Goal: Information Seeking & Learning: Find specific fact

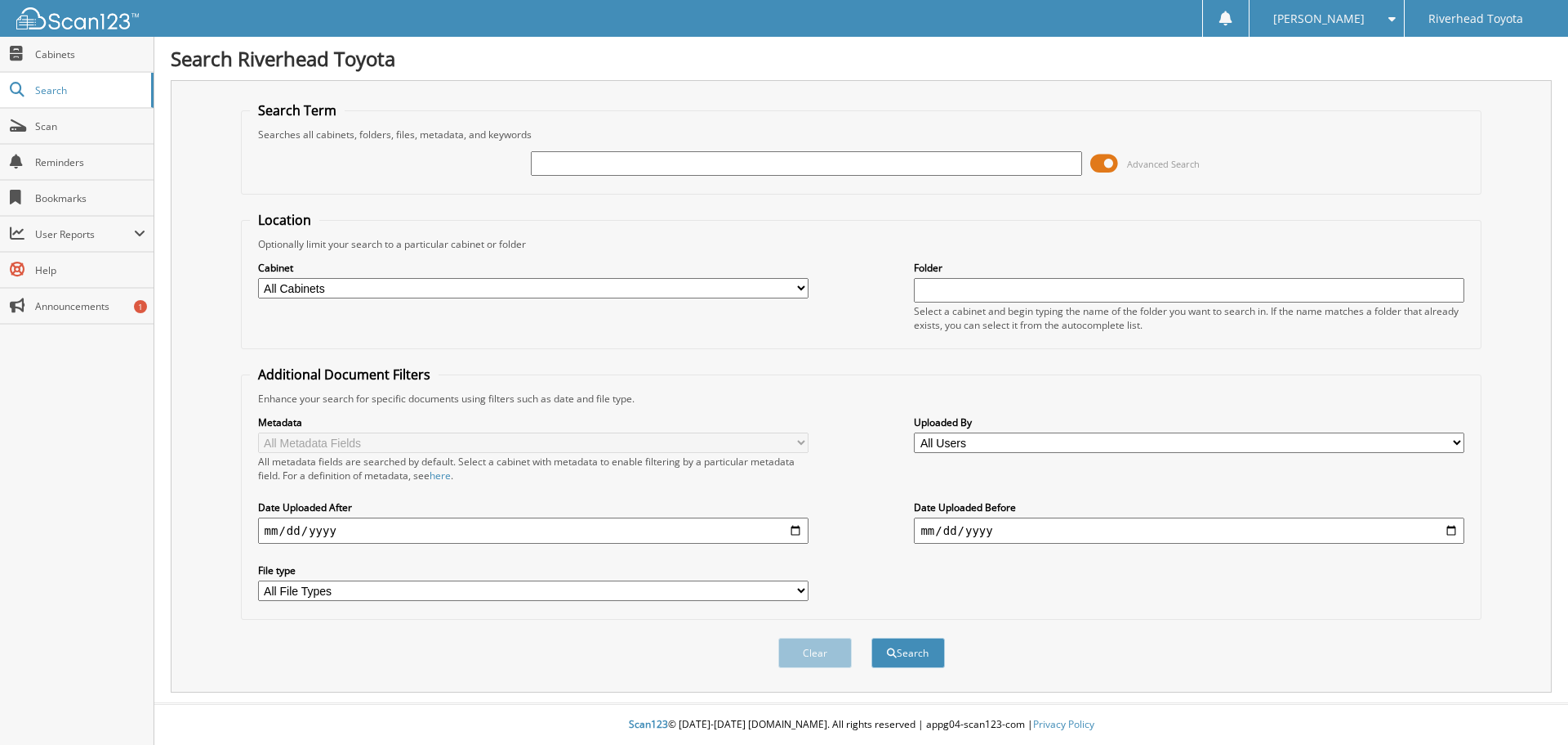
click at [571, 156] on input "text" at bounding box center [805, 163] width 551 height 25
type input "55683"
click at [871, 638] on button "Search" at bounding box center [908, 653] width 74 height 30
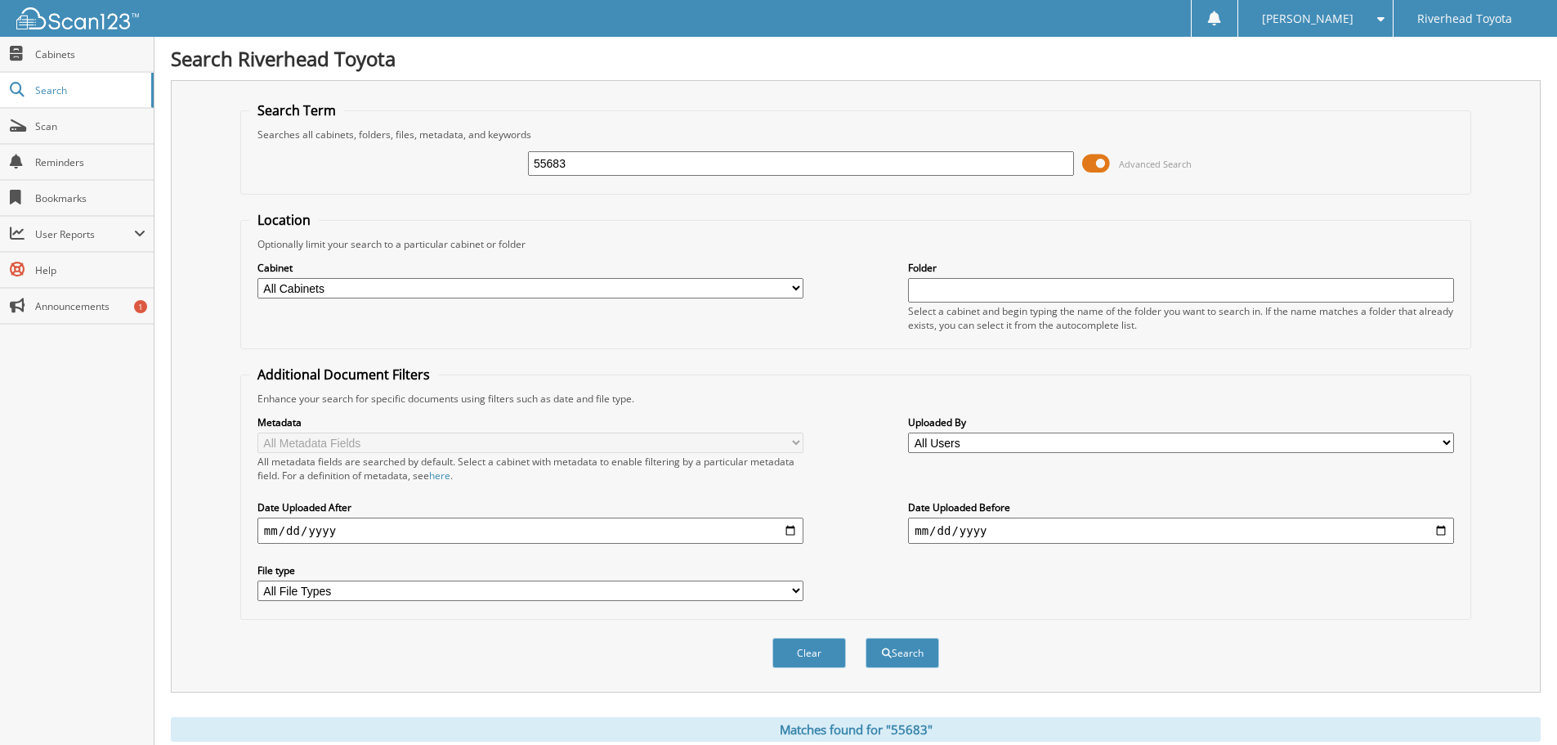
scroll to position [233, 0]
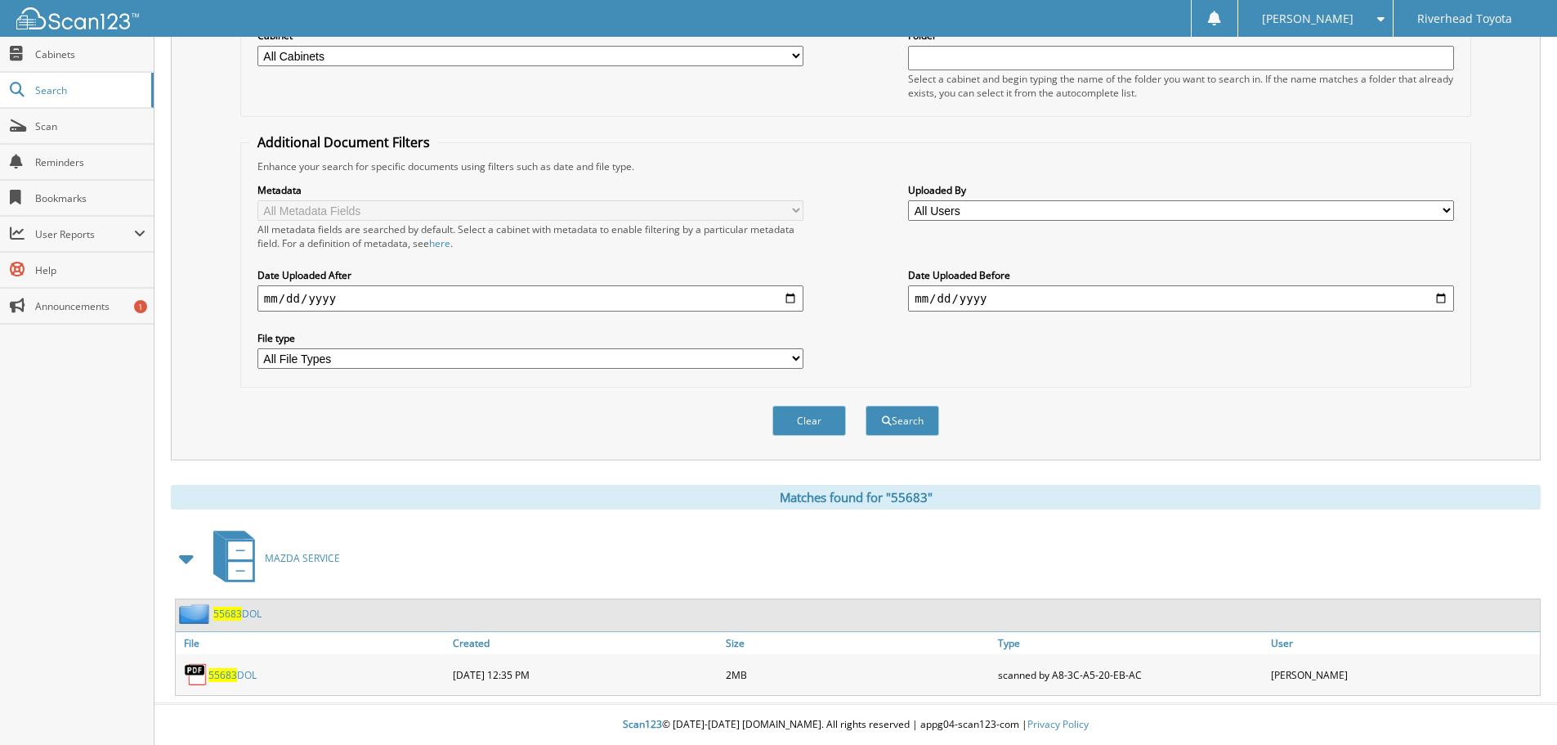
click at [242, 673] on link "55683 DOL" at bounding box center [232, 675] width 48 height 14
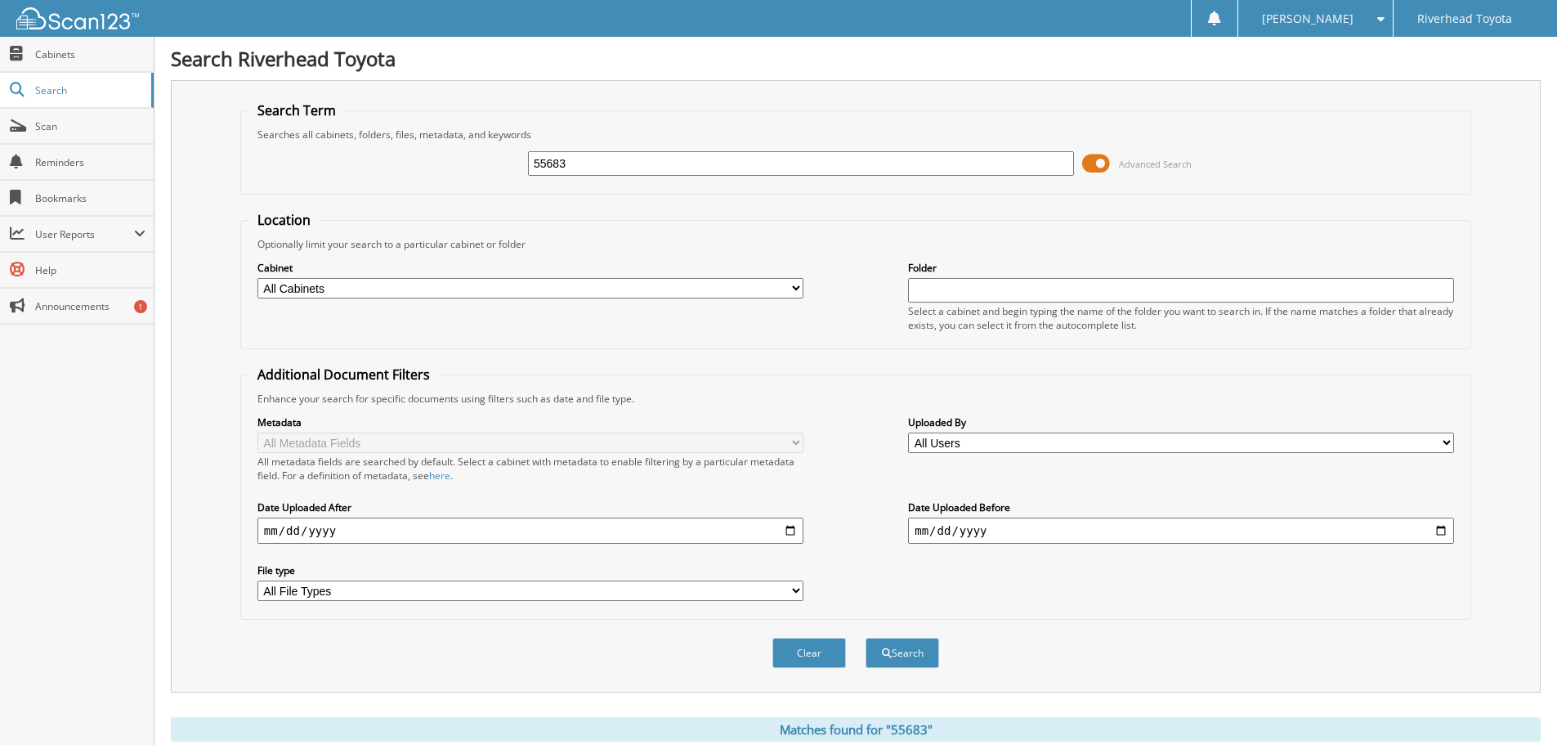
drag, startPoint x: 593, startPoint y: 161, endPoint x: 325, endPoint y: 136, distance: 270.1
click at [325, 137] on fieldset "Search Term Searches all cabinets, folders, files, metadata, and keywords 55683…" at bounding box center [855, 147] width 1231 height 93
type input "56683"
click at [866, 638] on button "Search" at bounding box center [903, 653] width 74 height 30
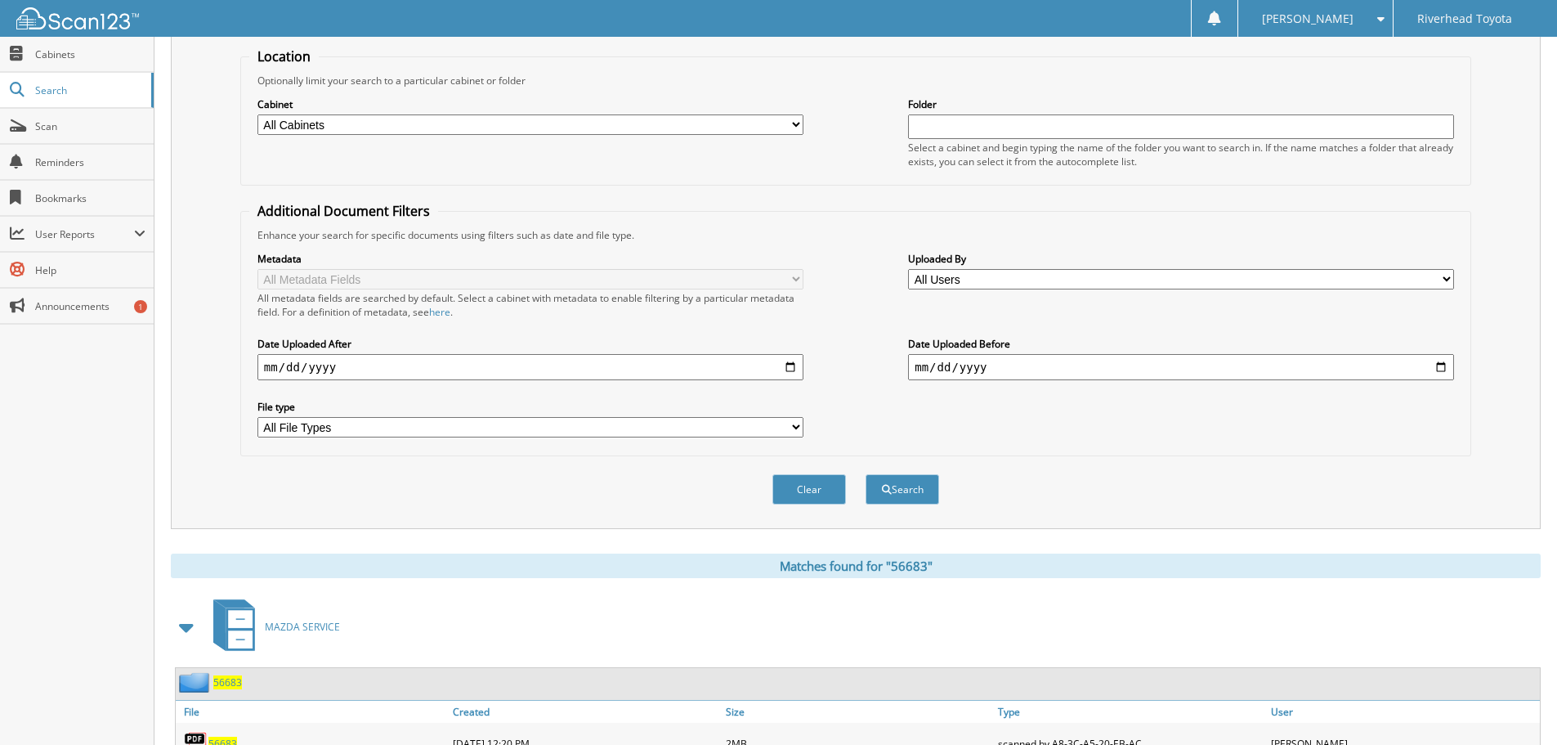
scroll to position [233, 0]
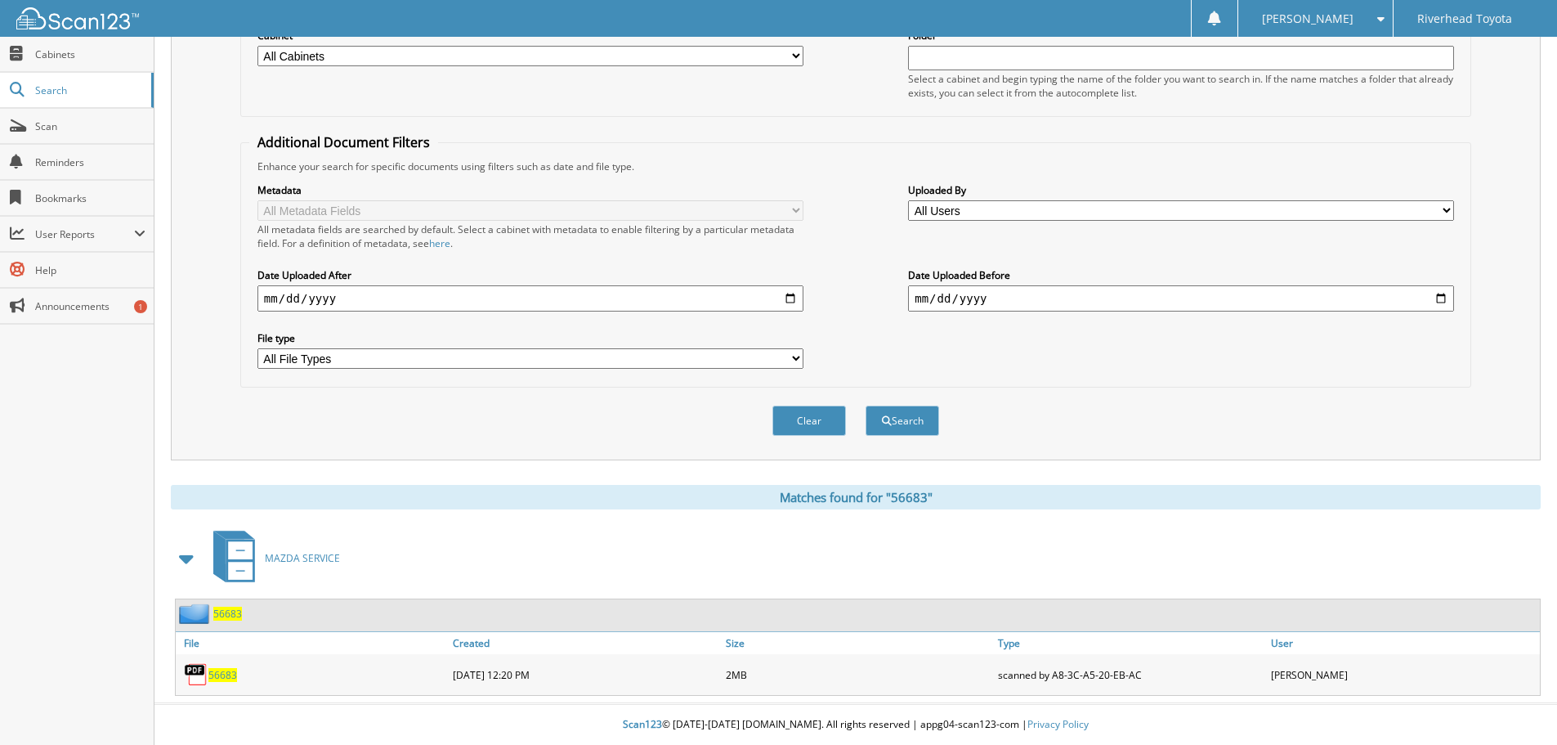
click at [223, 674] on span "56683" at bounding box center [222, 675] width 29 height 14
click at [213, 677] on span "56683" at bounding box center [222, 675] width 29 height 14
click at [216, 674] on span "56683" at bounding box center [222, 675] width 29 height 14
